Goal: Transaction & Acquisition: Download file/media

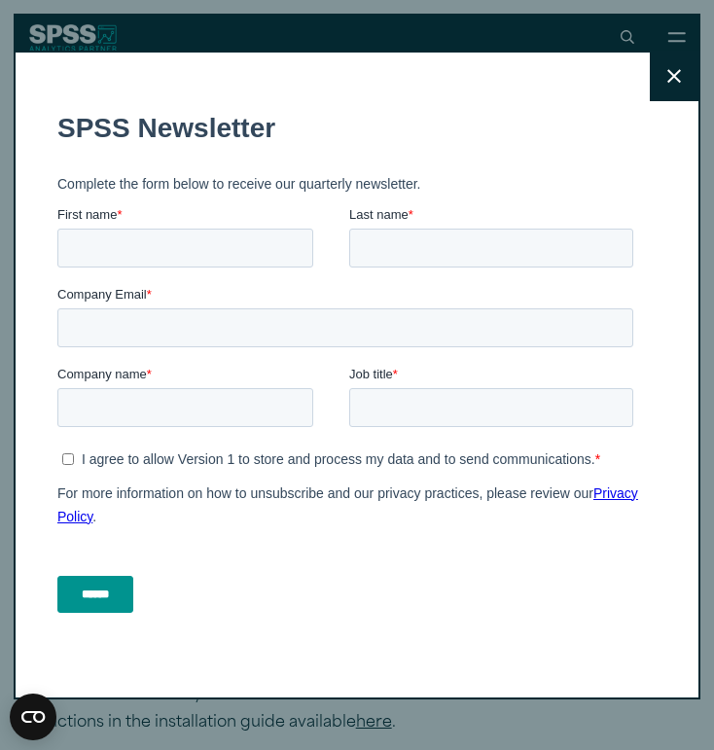
click at [681, 82] on icon at bounding box center [675, 76] width 14 height 15
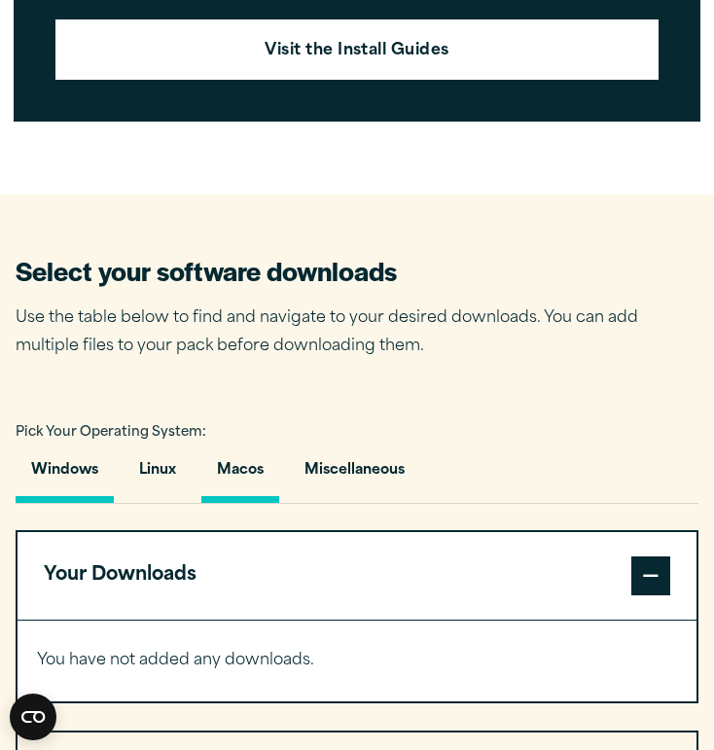
scroll to position [994, 0]
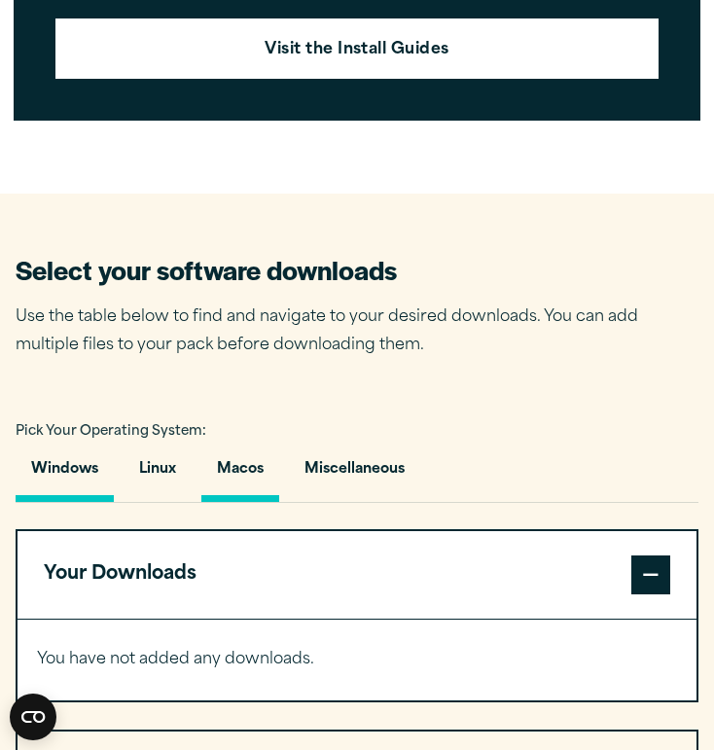
click at [251, 470] on button "Macos" at bounding box center [240, 474] width 78 height 55
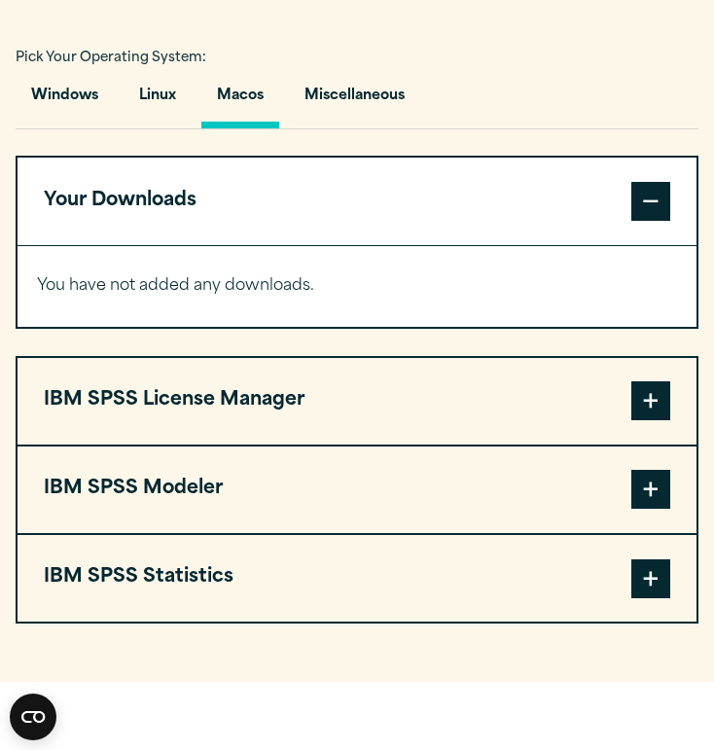
scroll to position [1369, 0]
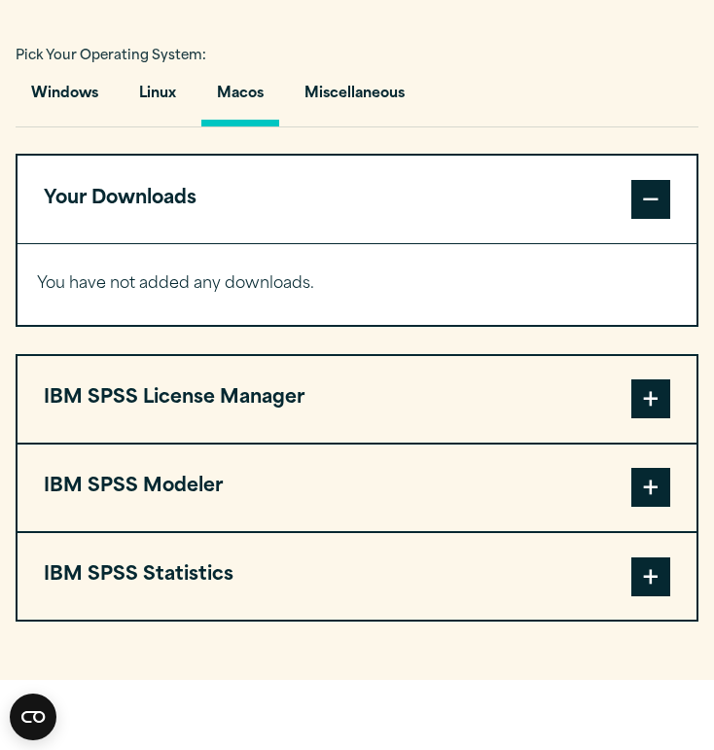
click at [655, 585] on span at bounding box center [651, 577] width 39 height 39
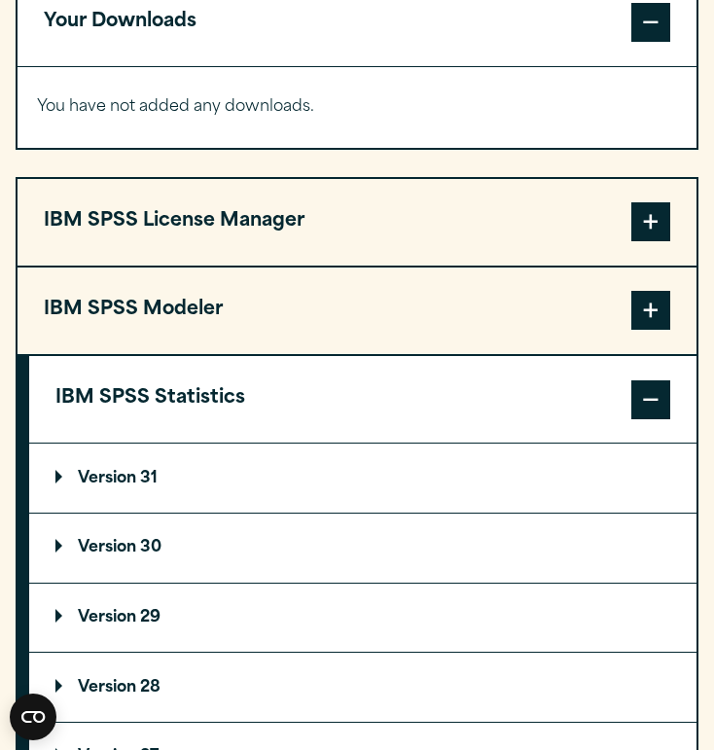
scroll to position [1581, 0]
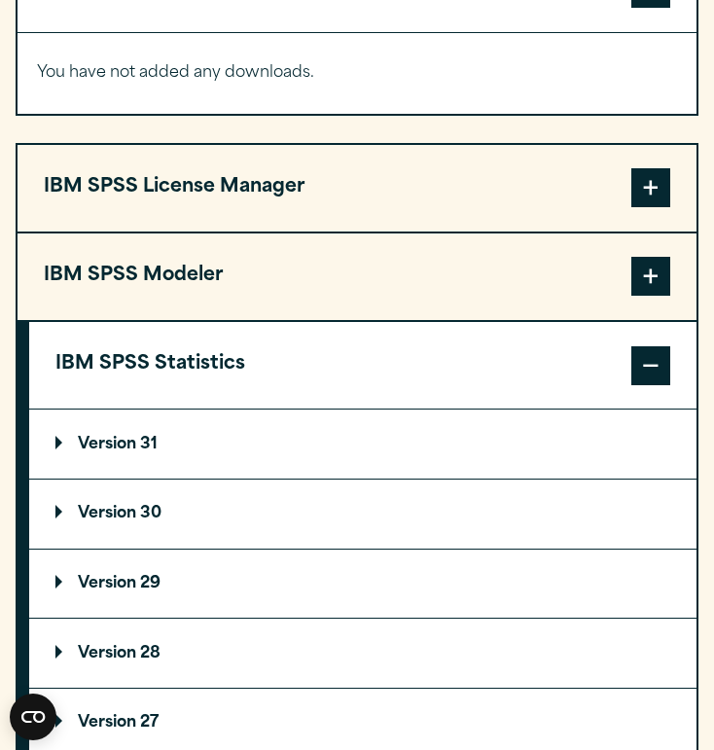
click at [154, 445] on p "Version 31" at bounding box center [106, 445] width 102 height 16
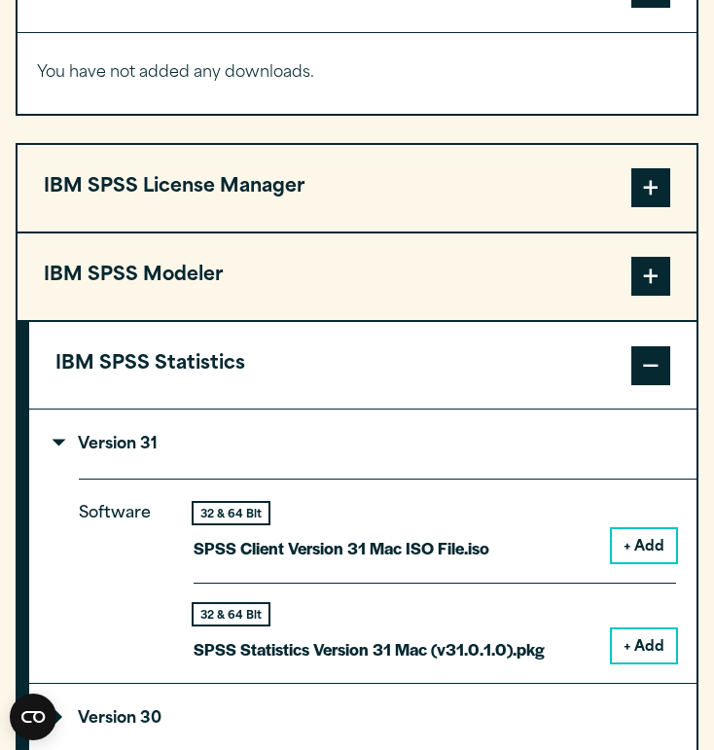
click at [112, 439] on p "Version 31" at bounding box center [106, 445] width 102 height 16
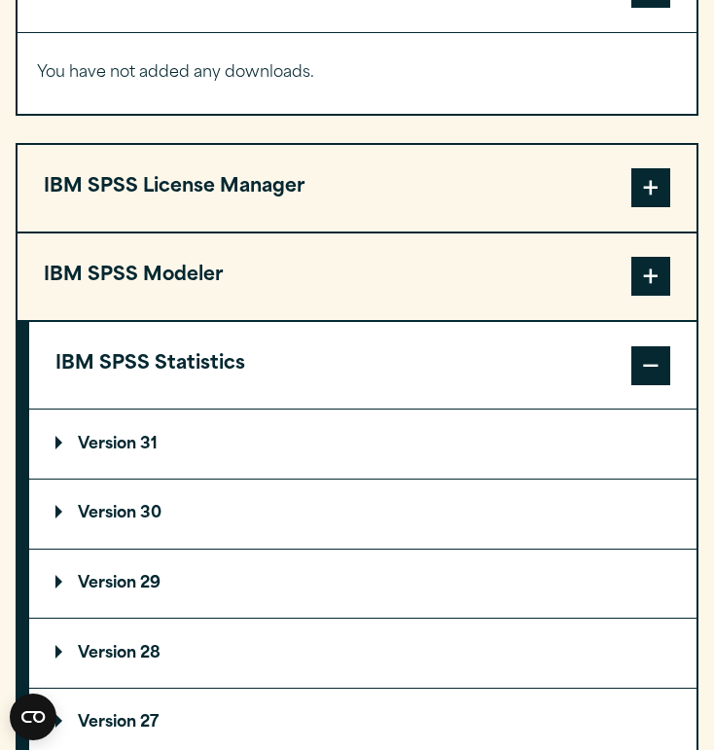
click at [133, 520] on p "Version 30" at bounding box center [108, 514] width 106 height 16
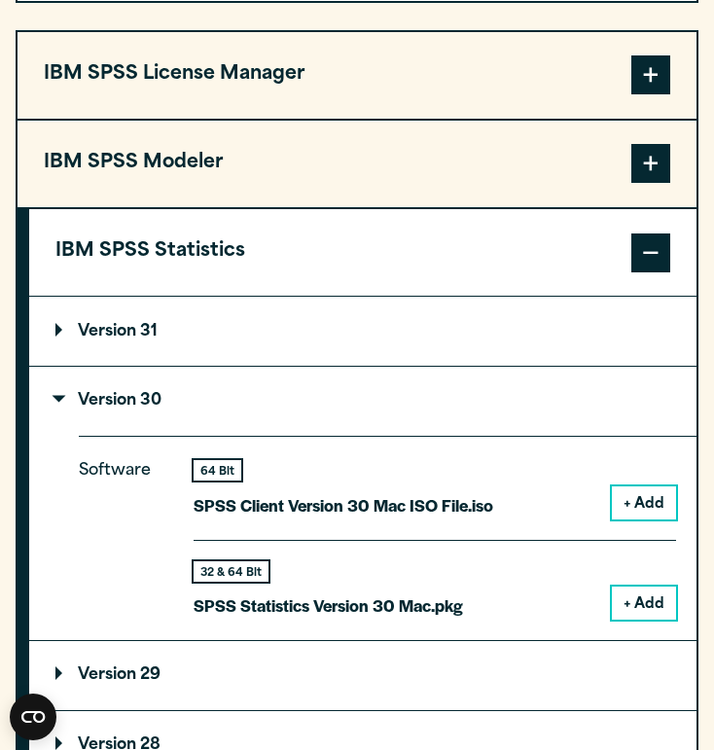
scroll to position [1695, 0]
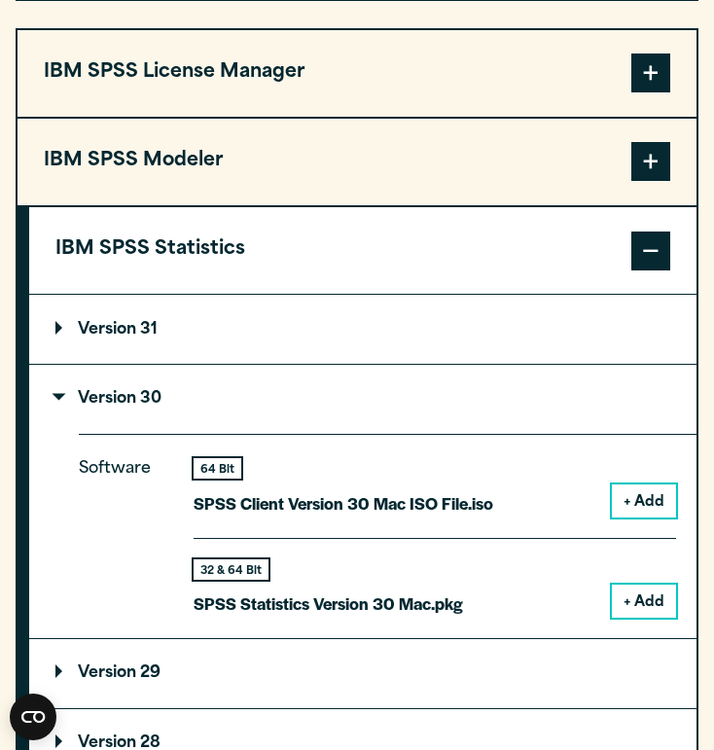
click at [653, 594] on button "+ Add" at bounding box center [644, 601] width 64 height 33
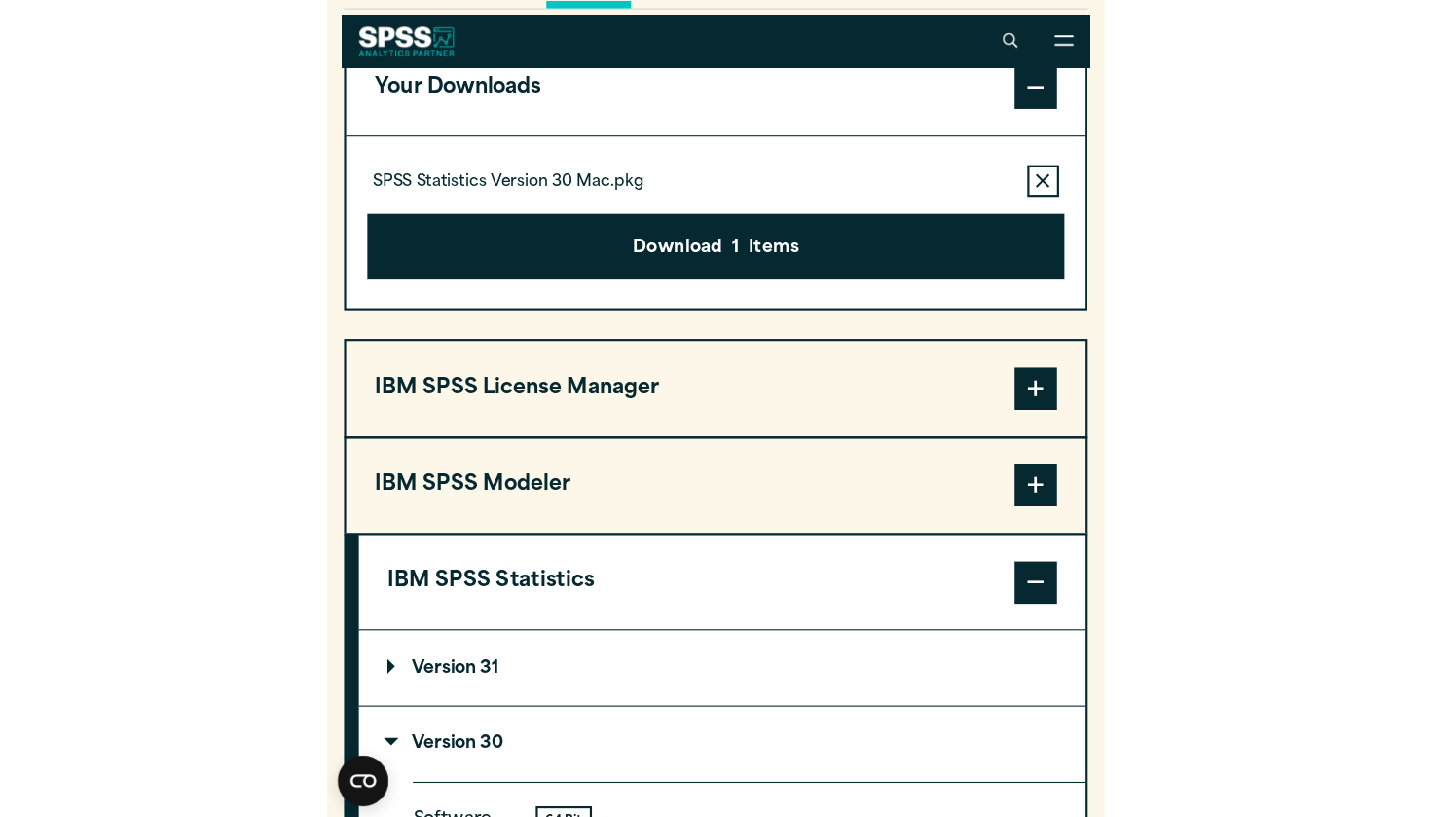
scroll to position [1483, 0]
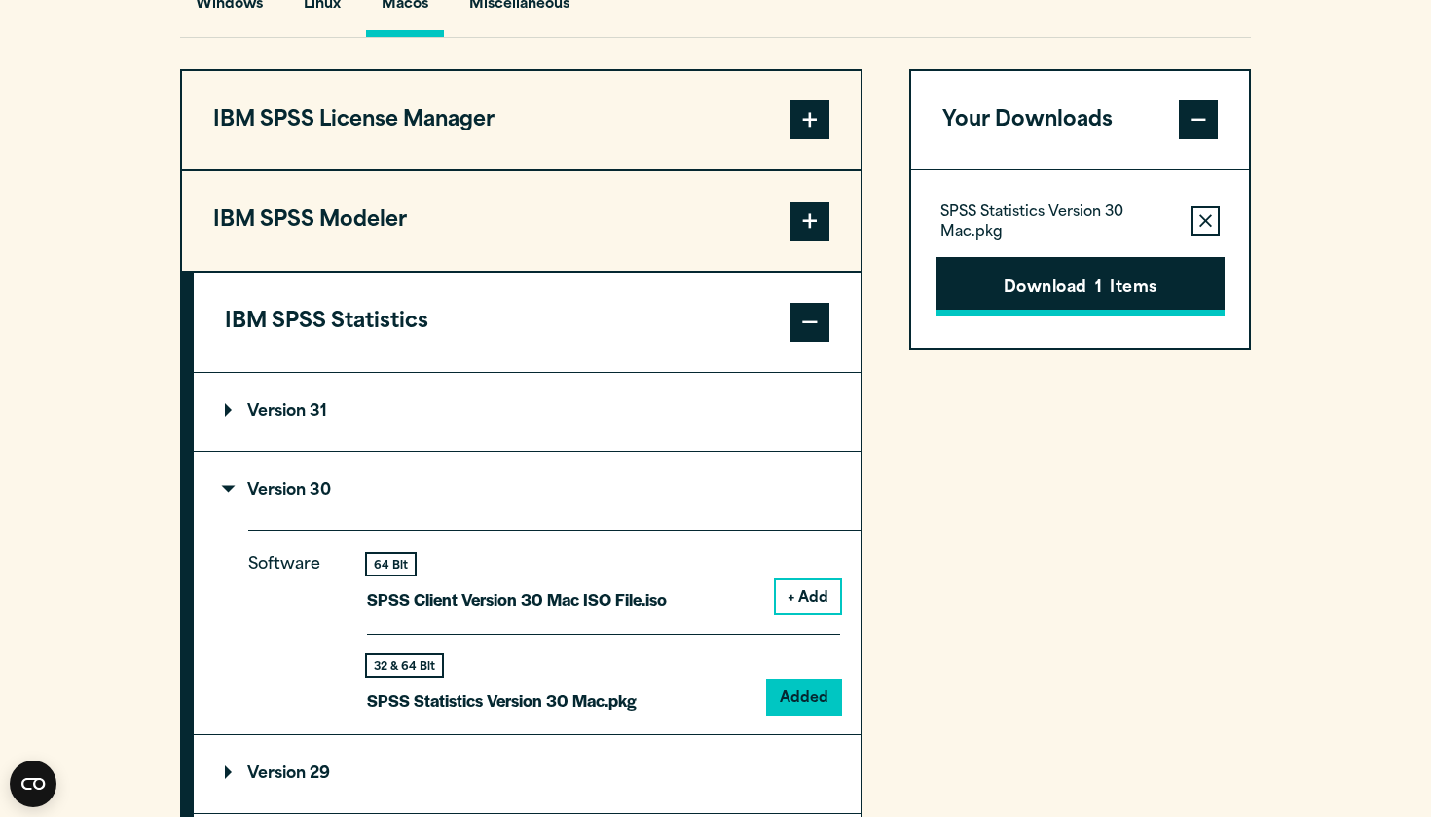
click at [713, 317] on button "Download 1 Items" at bounding box center [1079, 287] width 289 height 60
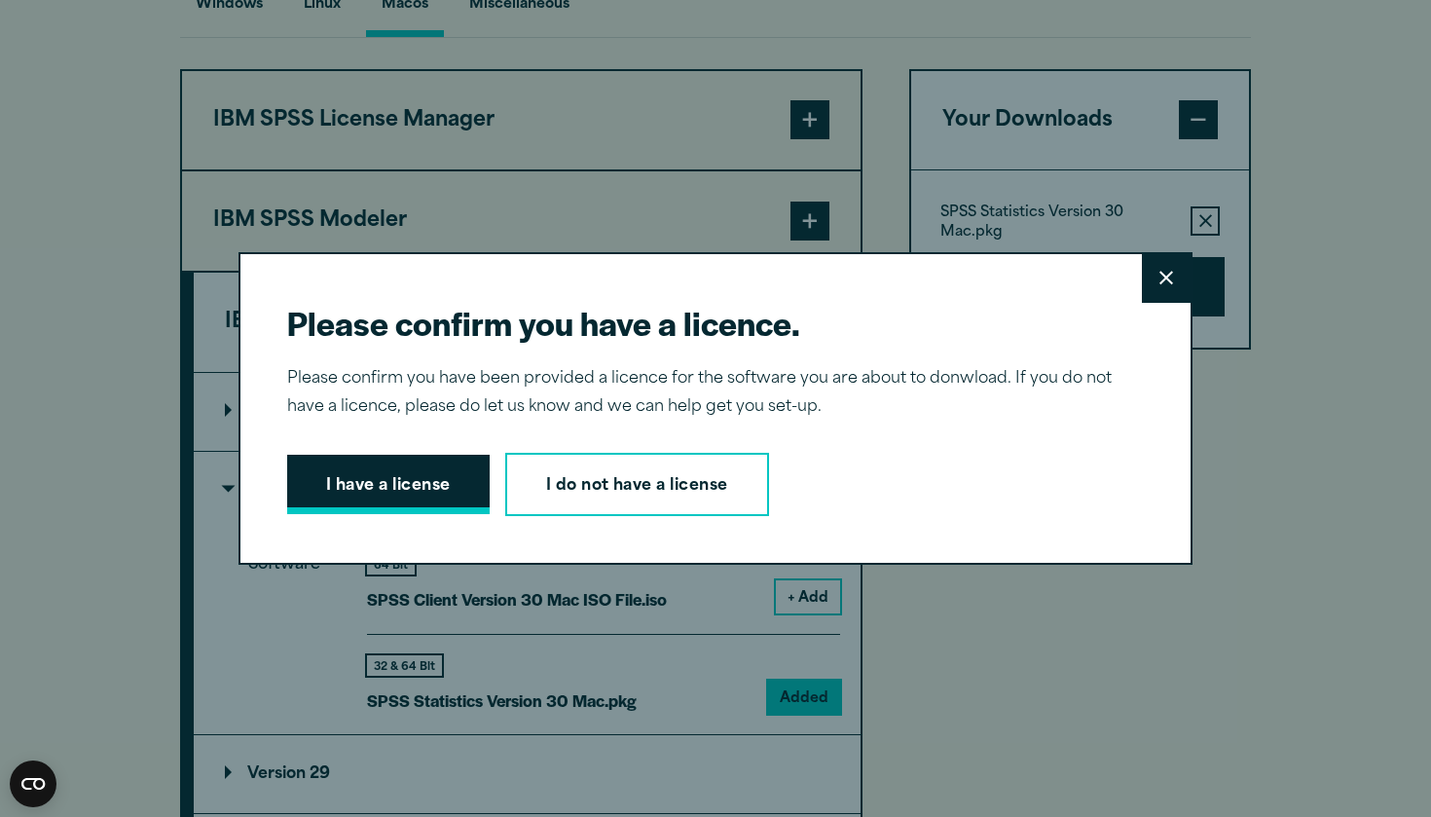
click at [442, 486] on button "I have a license" at bounding box center [388, 485] width 202 height 60
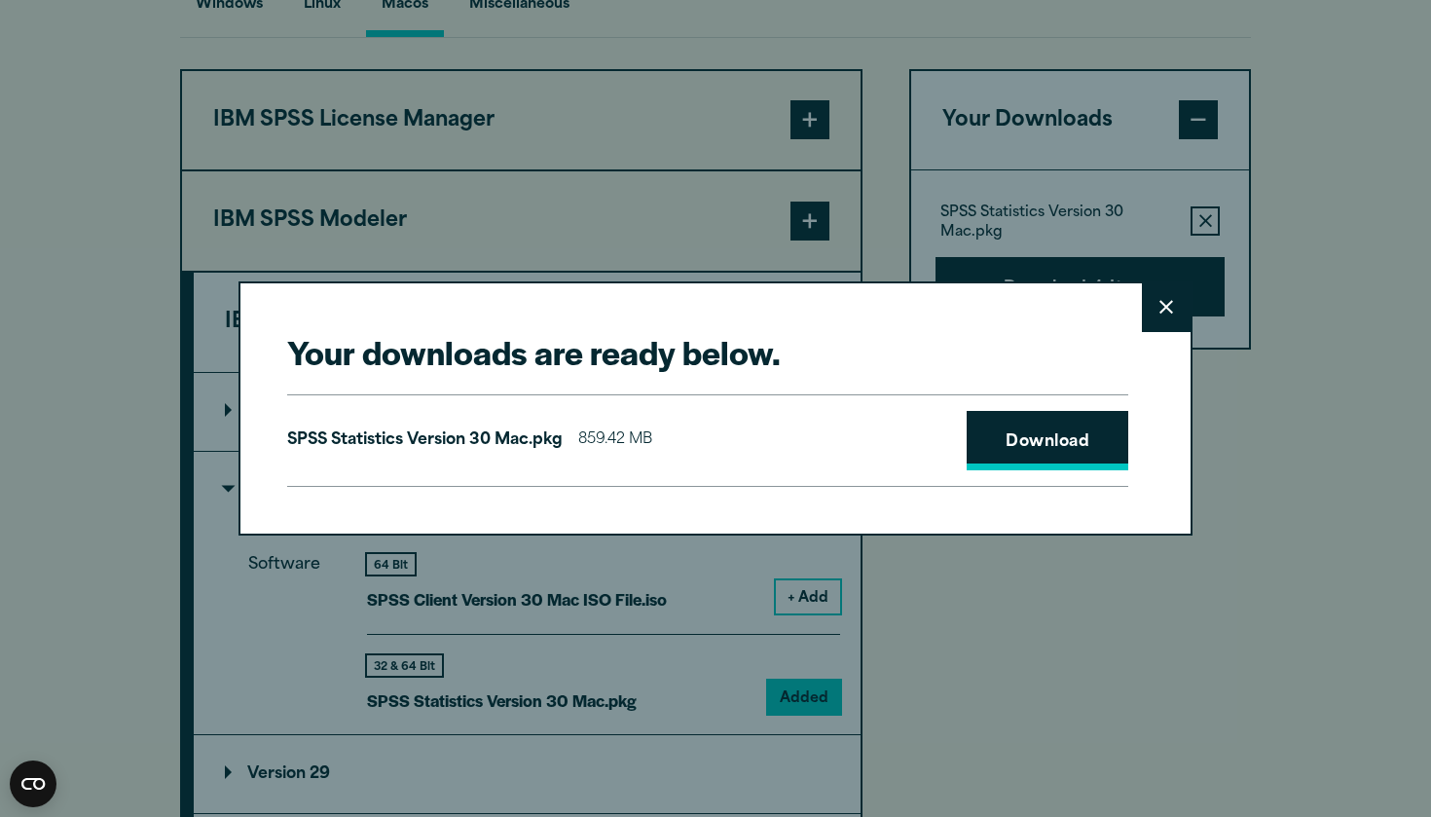
click at [713, 437] on link "Download" at bounding box center [1047, 441] width 162 height 60
